Goal: Information Seeking & Learning: Find specific fact

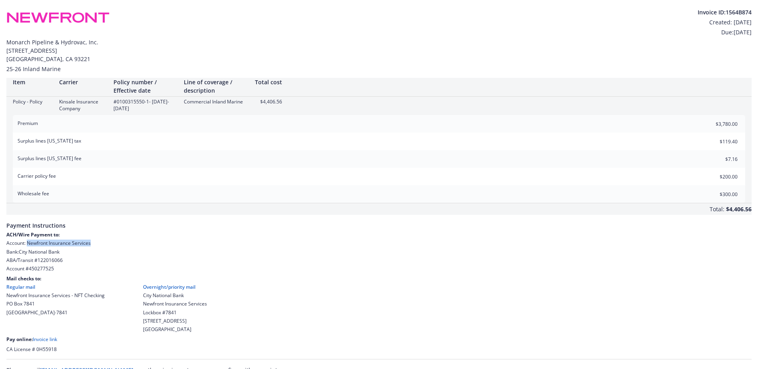
drag, startPoint x: 27, startPoint y: 243, endPoint x: 94, endPoint y: 243, distance: 66.7
click at [94, 243] on div "Account: Newfront Insurance Services" at bounding box center [378, 243] width 745 height 7
drag, startPoint x: 94, startPoint y: 243, endPoint x: 84, endPoint y: 241, distance: 10.6
copy div "Newfront Insurance Services"
drag, startPoint x: 37, startPoint y: 260, endPoint x: 62, endPoint y: 261, distance: 25.2
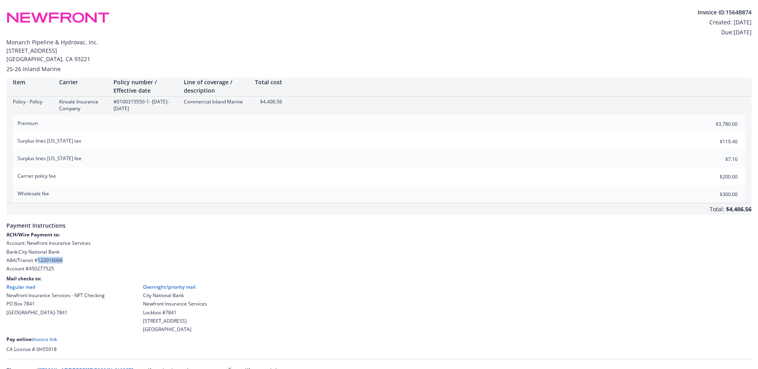
click at [62, 261] on div "ABA/Transit # [US_BANK_ROUTING_MICR]" at bounding box center [378, 260] width 745 height 7
drag, startPoint x: 62, startPoint y: 261, endPoint x: 57, endPoint y: 263, distance: 6.3
copy div "122016066"
drag, startPoint x: 28, startPoint y: 271, endPoint x: 55, endPoint y: 273, distance: 26.8
click at [55, 273] on div "ACH/Wire Payment to: Account: Newfront Insurance Services Bank: City National B…" at bounding box center [378, 291] width 745 height 121
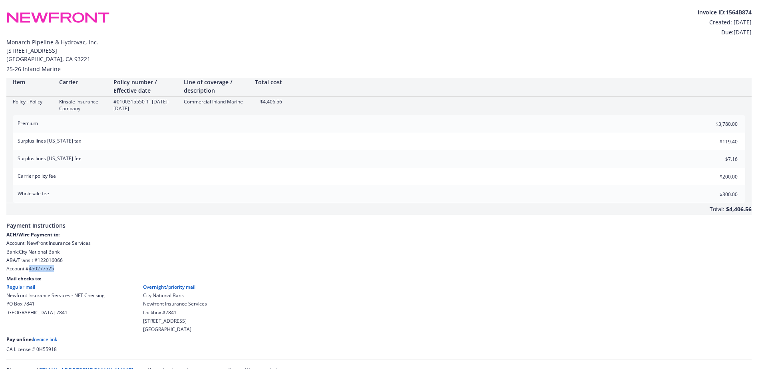
drag, startPoint x: 55, startPoint y: 273, endPoint x: 49, endPoint y: 269, distance: 6.7
copy div "450277525"
drag, startPoint x: 695, startPoint y: 13, endPoint x: 758, endPoint y: 17, distance: 62.9
click at [758, 17] on html "Invoice ID: 1564B874 Created: [DATE] Due: [DATE] Monarch Pipeline & Hydrovac, I…" at bounding box center [379, 190] width 758 height 381
drag, startPoint x: 758, startPoint y: 17, endPoint x: 683, endPoint y: 66, distance: 90.1
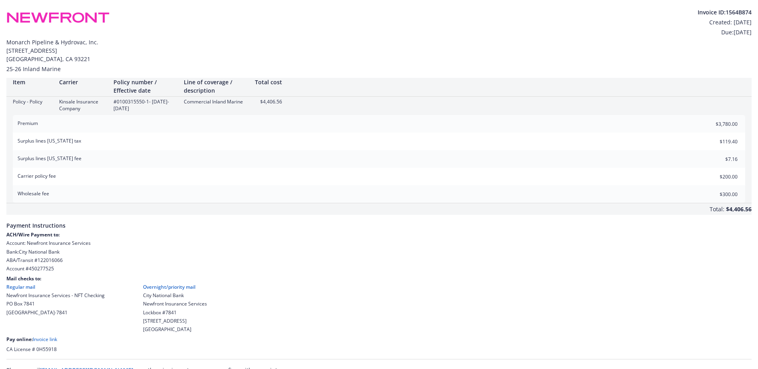
click at [683, 66] on div "25-26 Inland Marine" at bounding box center [378, 69] width 745 height 8
drag, startPoint x: 694, startPoint y: 14, endPoint x: 752, endPoint y: 16, distance: 58.0
click at [752, 16] on div "Invoice ID: 1564B874 Created: [DATE] Due: [DATE] Monarch Pipeline & Hydrovac, I…" at bounding box center [379, 190] width 758 height 381
drag, startPoint x: 752, startPoint y: 16, endPoint x: 655, endPoint y: 28, distance: 97.4
click at [655, 28] on div "Invoice ID: 1564B874 Created: [DATE] Due: [DATE]" at bounding box center [378, 22] width 745 height 28
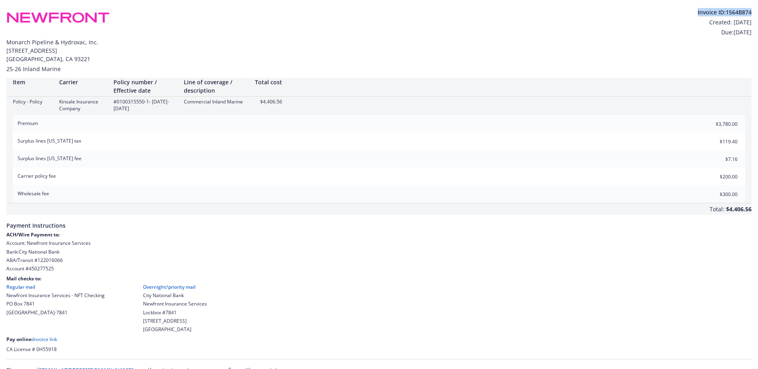
drag, startPoint x: 693, startPoint y: 11, endPoint x: 751, endPoint y: 10, distance: 58.4
click at [751, 10] on div "Invoice ID: 1564B874" at bounding box center [725, 12] width 54 height 8
copy div "Invoice ID: 1564B874"
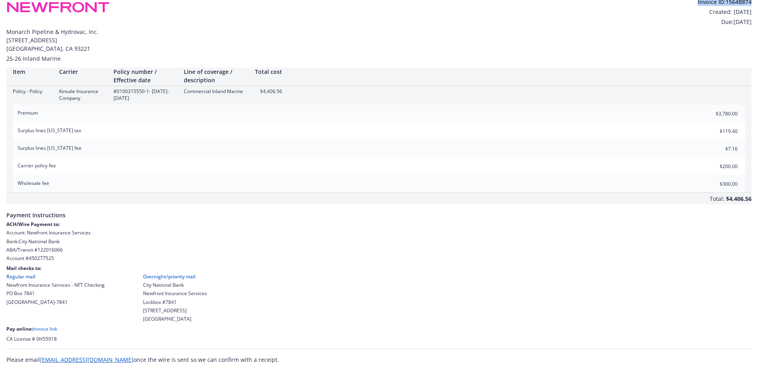
scroll to position [12, 0]
drag, startPoint x: 40, startPoint y: 362, endPoint x: 106, endPoint y: 362, distance: 66.3
click at [106, 362] on div "Please email [EMAIL_ADDRESS][DOMAIN_NAME] once the wire is sent so we can confi…" at bounding box center [378, 358] width 745 height 8
drag, startPoint x: 106, startPoint y: 362, endPoint x: 98, endPoint y: 358, distance: 9.3
copy link "[EMAIL_ADDRESS][DOMAIN_NAME]"
